Goal: Find specific page/section: Find specific page/section

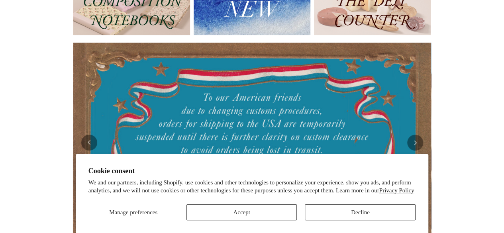
scroll to position [117, 0]
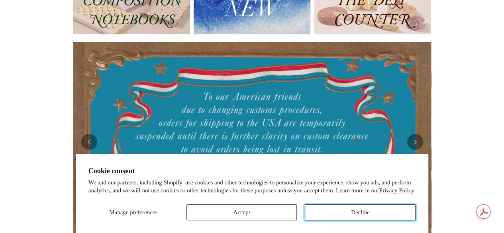
click at [365, 210] on button "Decline" at bounding box center [360, 212] width 111 height 16
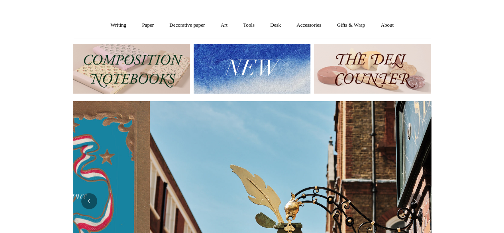
scroll to position [0, 358]
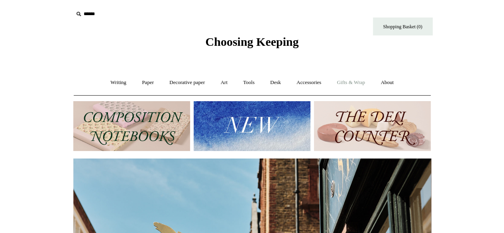
click at [349, 83] on link "Gifts & Wrap +" at bounding box center [350, 82] width 43 height 21
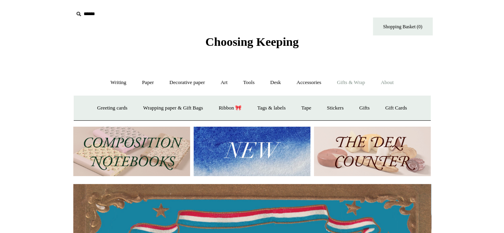
scroll to position [0, 0]
click at [389, 86] on link "About +" at bounding box center [386, 82] width 27 height 21
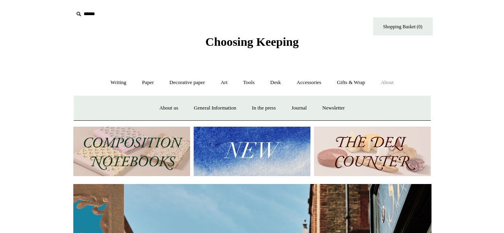
click at [390, 82] on link "About -" at bounding box center [386, 82] width 27 height 21
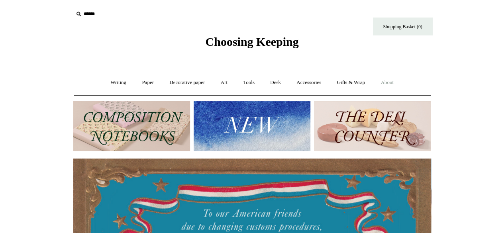
click at [390, 80] on link "About +" at bounding box center [386, 82] width 27 height 21
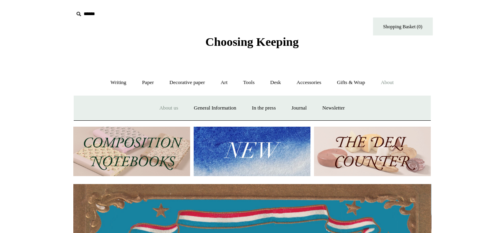
click at [172, 106] on link "About us" at bounding box center [168, 108] width 33 height 21
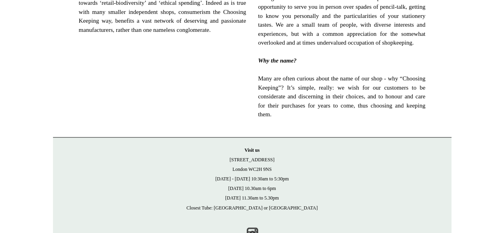
scroll to position [602, 0]
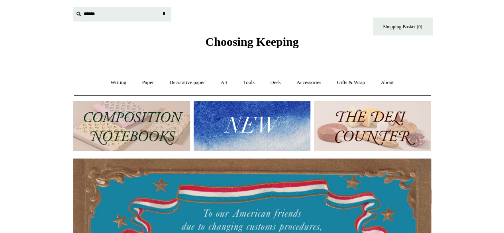
click at [92, 16] on input "text" at bounding box center [122, 14] width 98 height 15
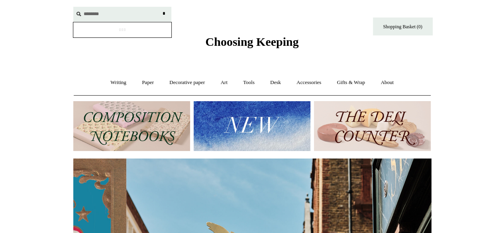
scroll to position [0, 358]
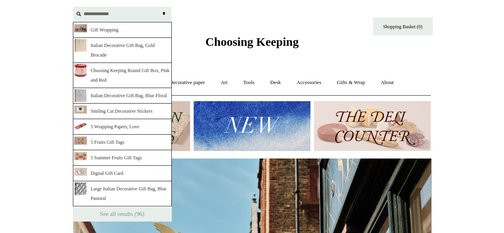
type input "**********"
click at [128, 29] on link "Gift Wrapping" at bounding box center [122, 30] width 99 height 16
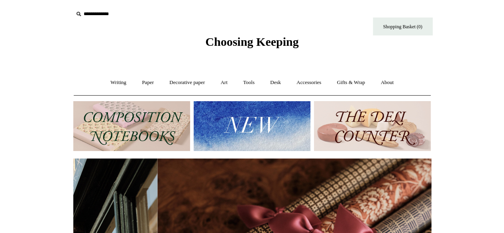
scroll to position [0, 708]
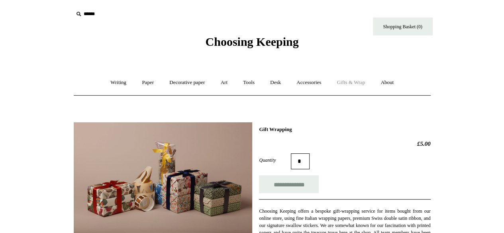
click at [371, 84] on link "Gifts & Wrap +" at bounding box center [350, 82] width 43 height 21
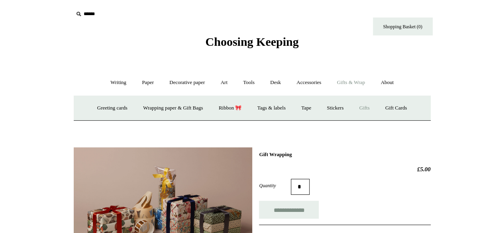
click at [362, 108] on link "Gifts +" at bounding box center [364, 108] width 25 height 21
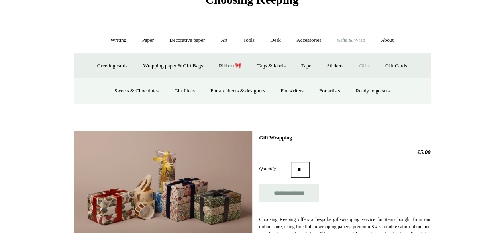
scroll to position [46, 0]
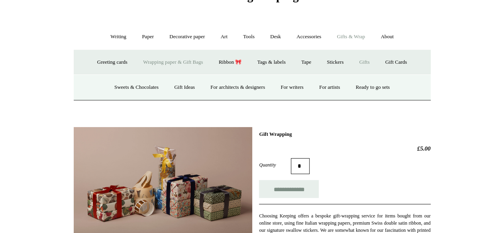
click at [168, 64] on link "Wrapping paper & Gift Bags" at bounding box center [173, 62] width 74 height 21
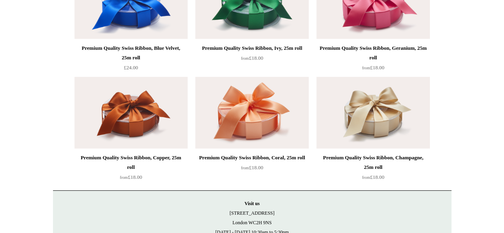
scroll to position [1312, 0]
